Goal: Task Accomplishment & Management: Complete application form

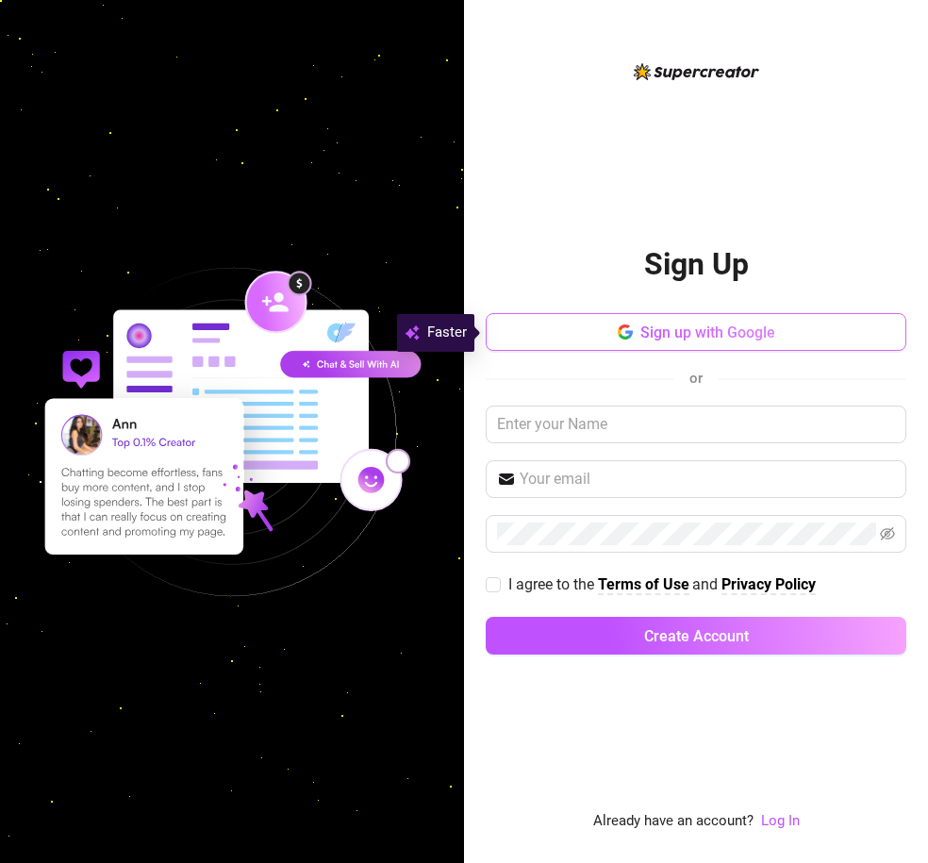
click at [615, 340] on button "Sign up with Google" at bounding box center [696, 332] width 421 height 38
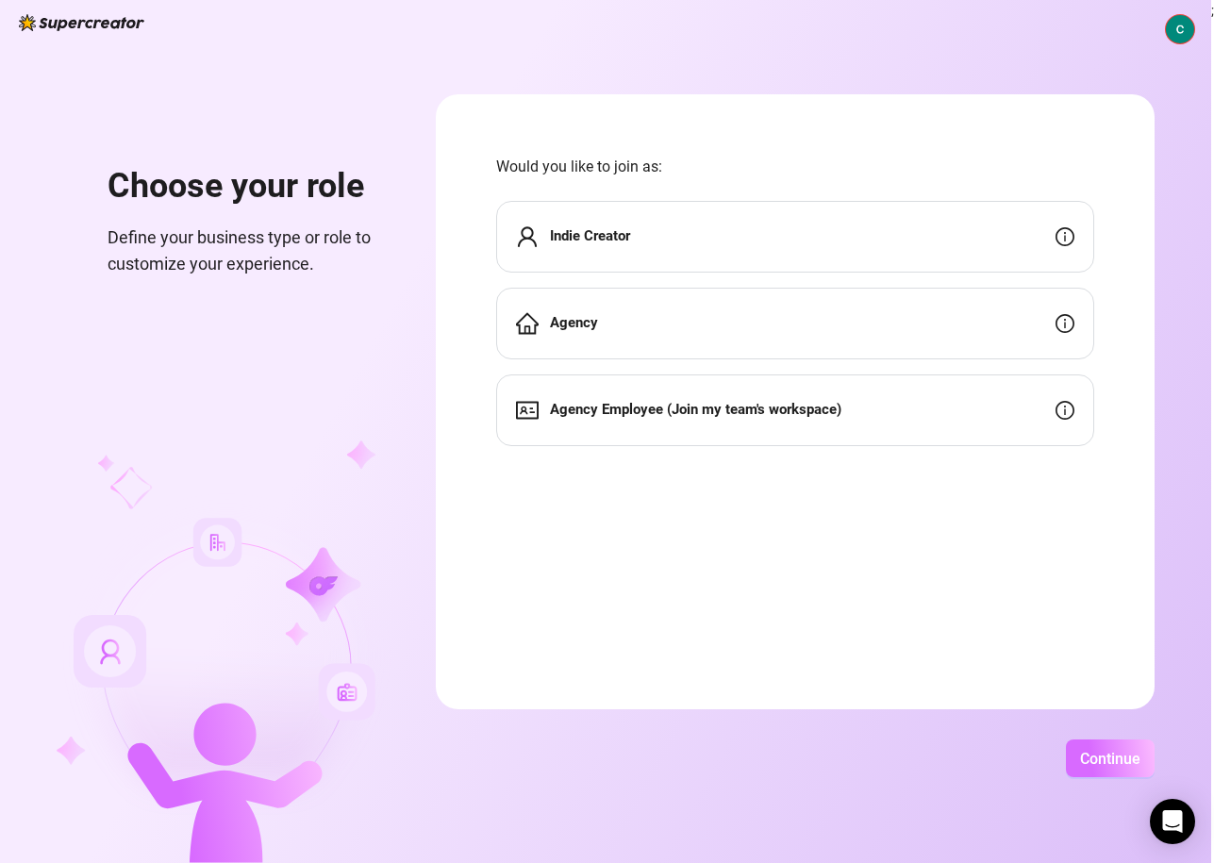
click at [927, 762] on span "Continue" at bounding box center [1110, 759] width 60 height 18
